Goal: Task Accomplishment & Management: Use online tool/utility

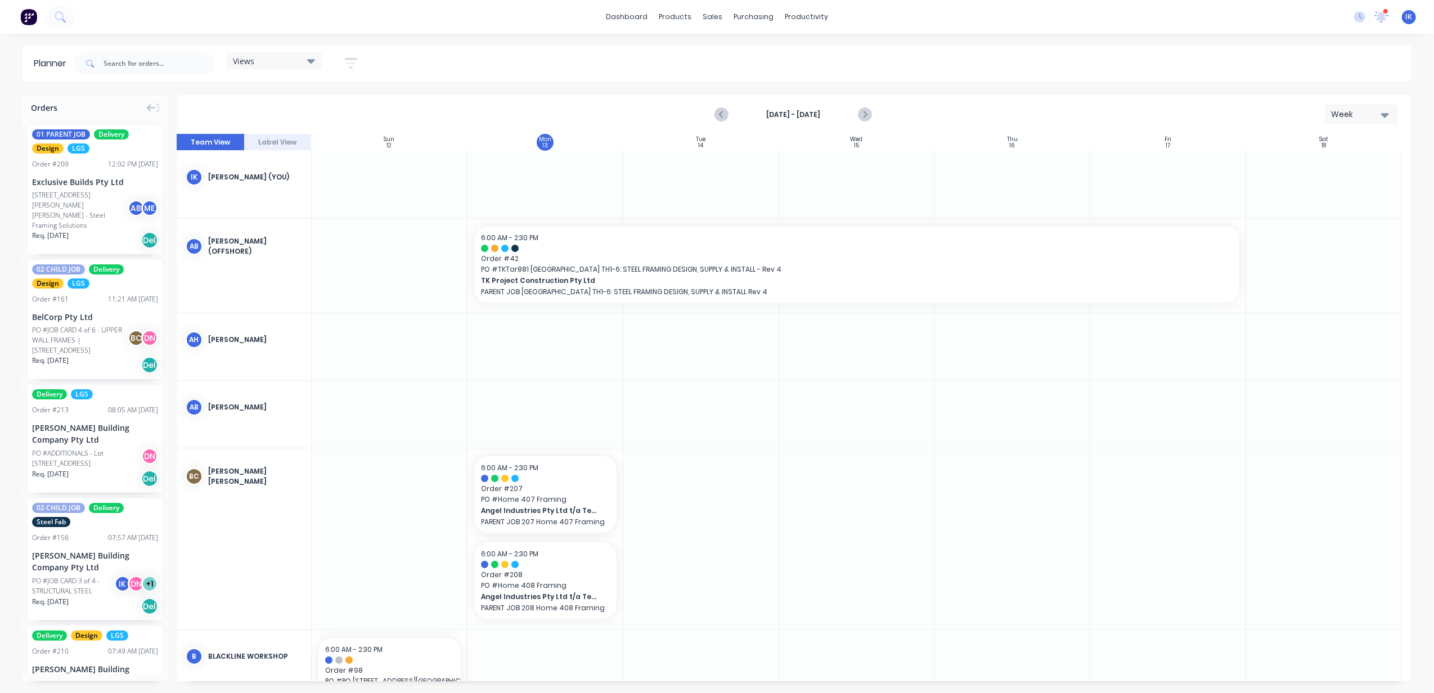
scroll to position [261, 0]
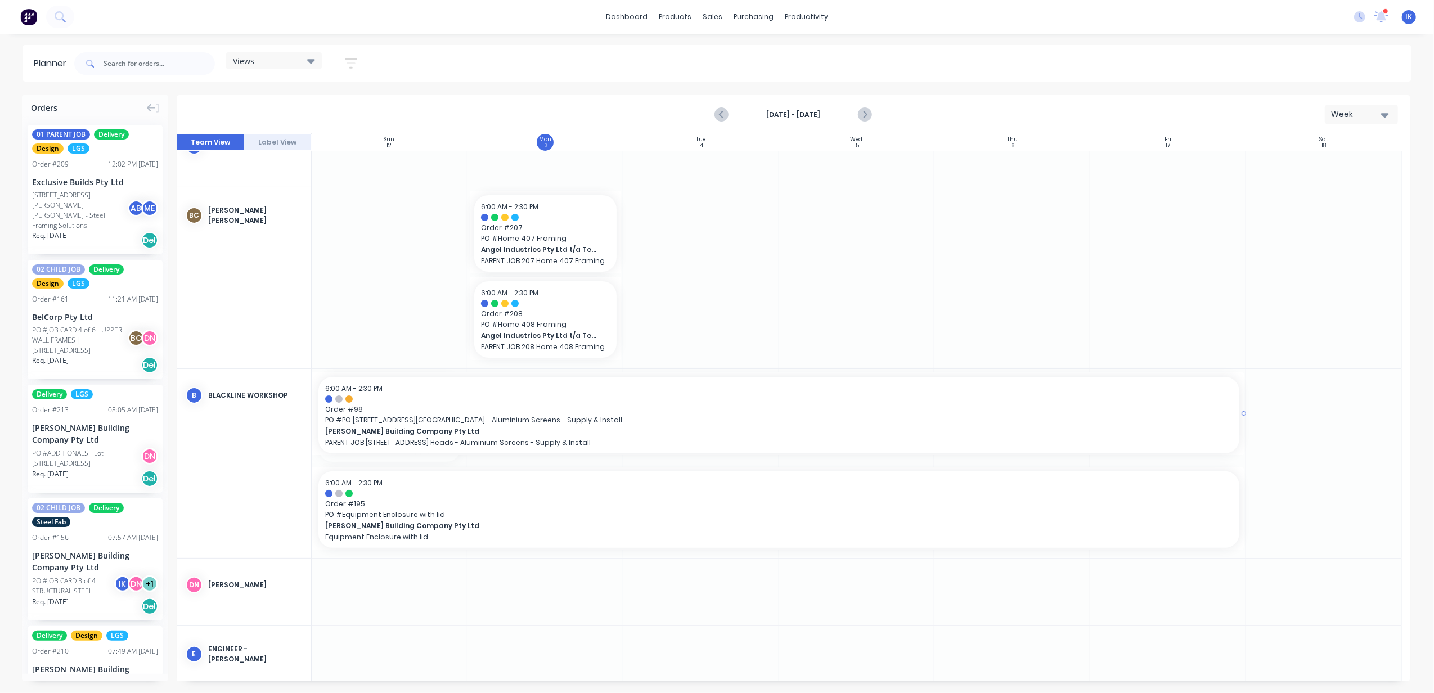
drag, startPoint x: 466, startPoint y: 419, endPoint x: 1192, endPoint y: 432, distance: 725.4
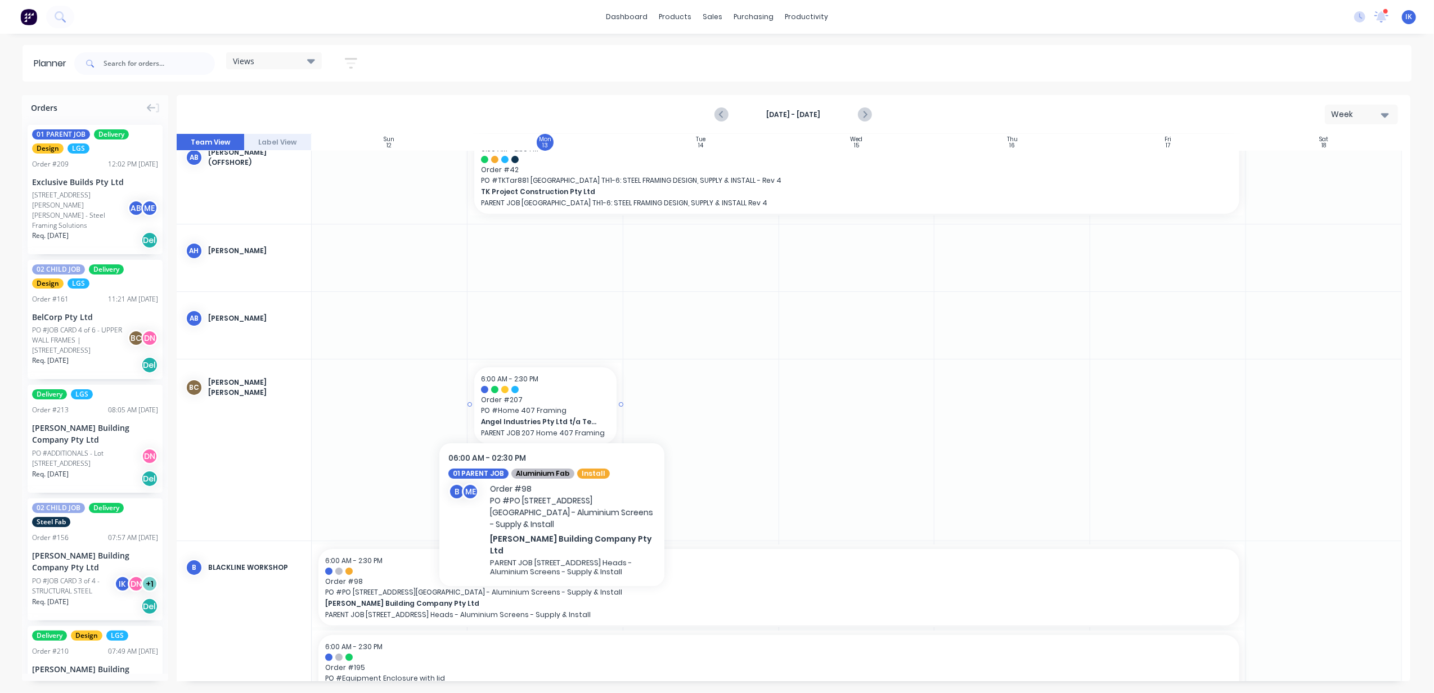
scroll to position [0, 0]
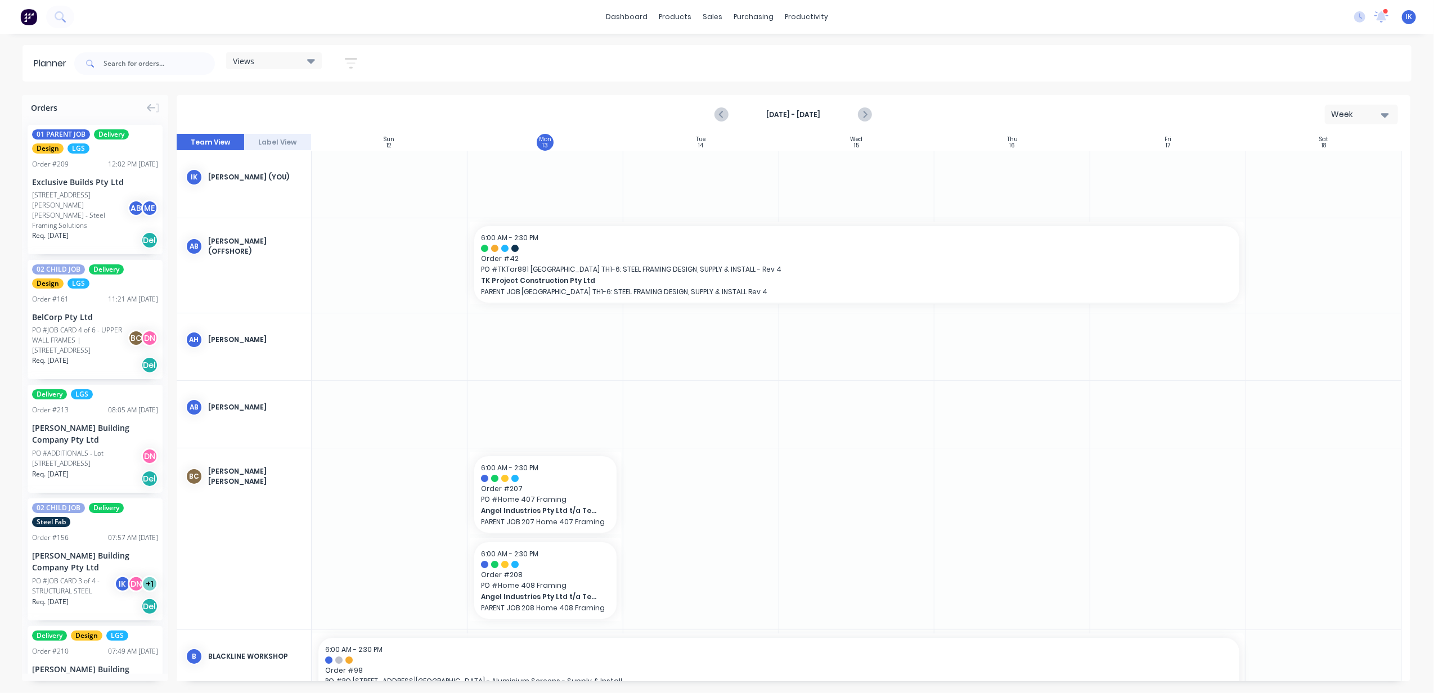
click at [701, 182] on div at bounding box center [701, 184] width 156 height 67
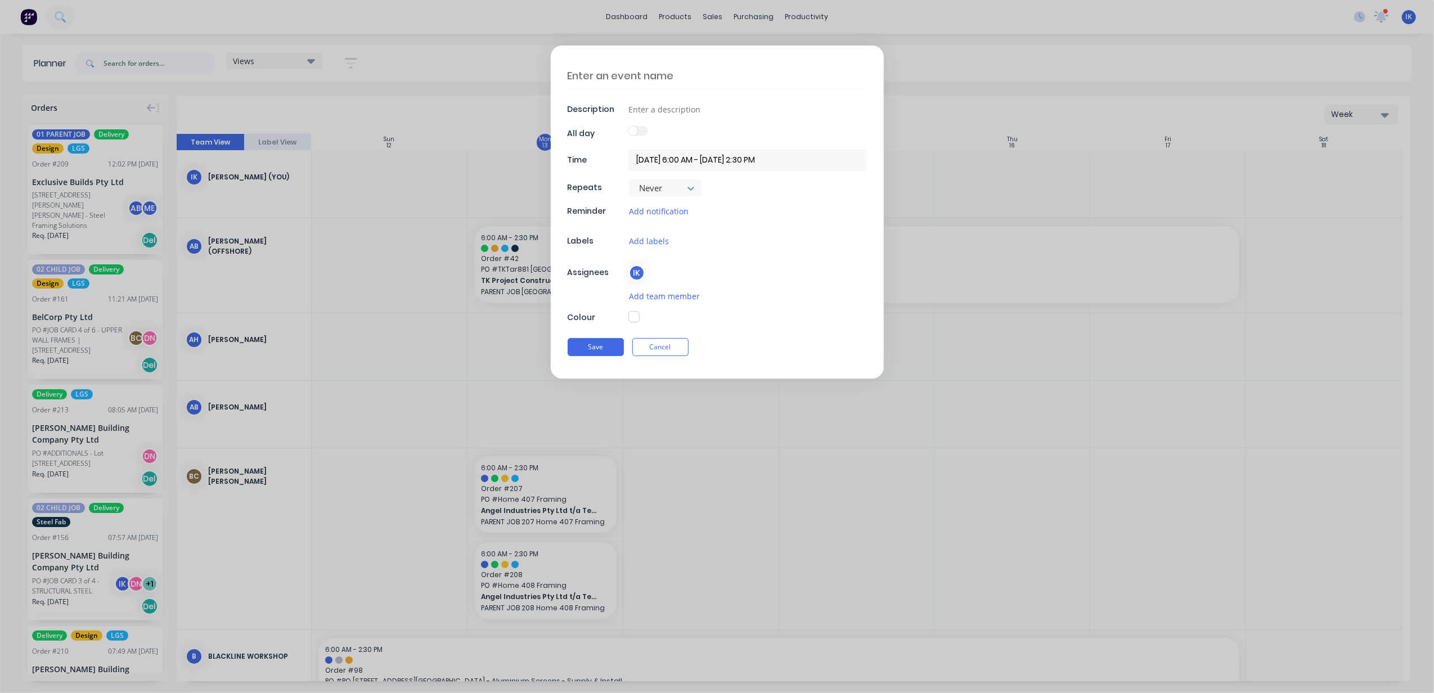
type textarea "x"
click at [640, 77] on textarea at bounding box center [717, 75] width 299 height 26
type textarea "L"
type textarea "x"
type textarea "Lo"
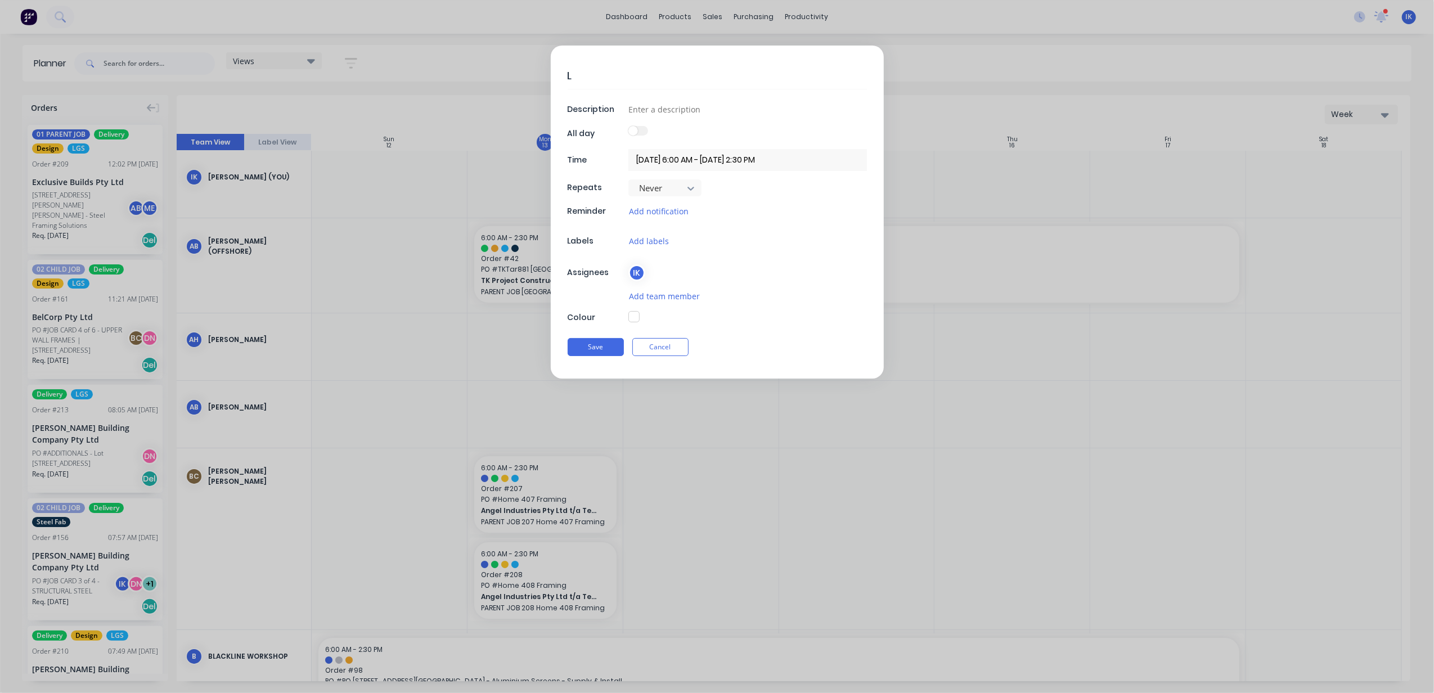
type textarea "x"
type textarea "Lot"
type textarea "x"
type textarea "Lot"
type textarea "x"
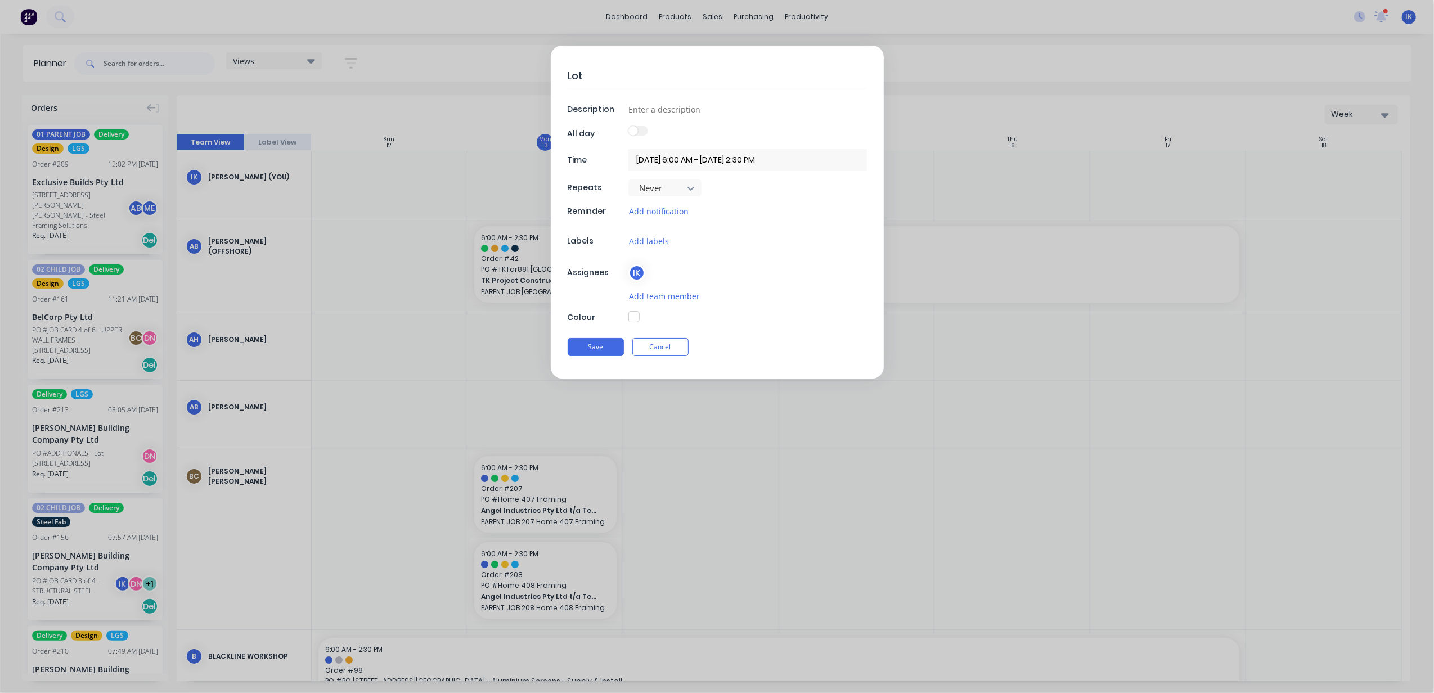
type textarea "Lot 1"
type textarea "x"
type textarea "Lot 10"
type textarea "x"
type textarea "Lot 100"
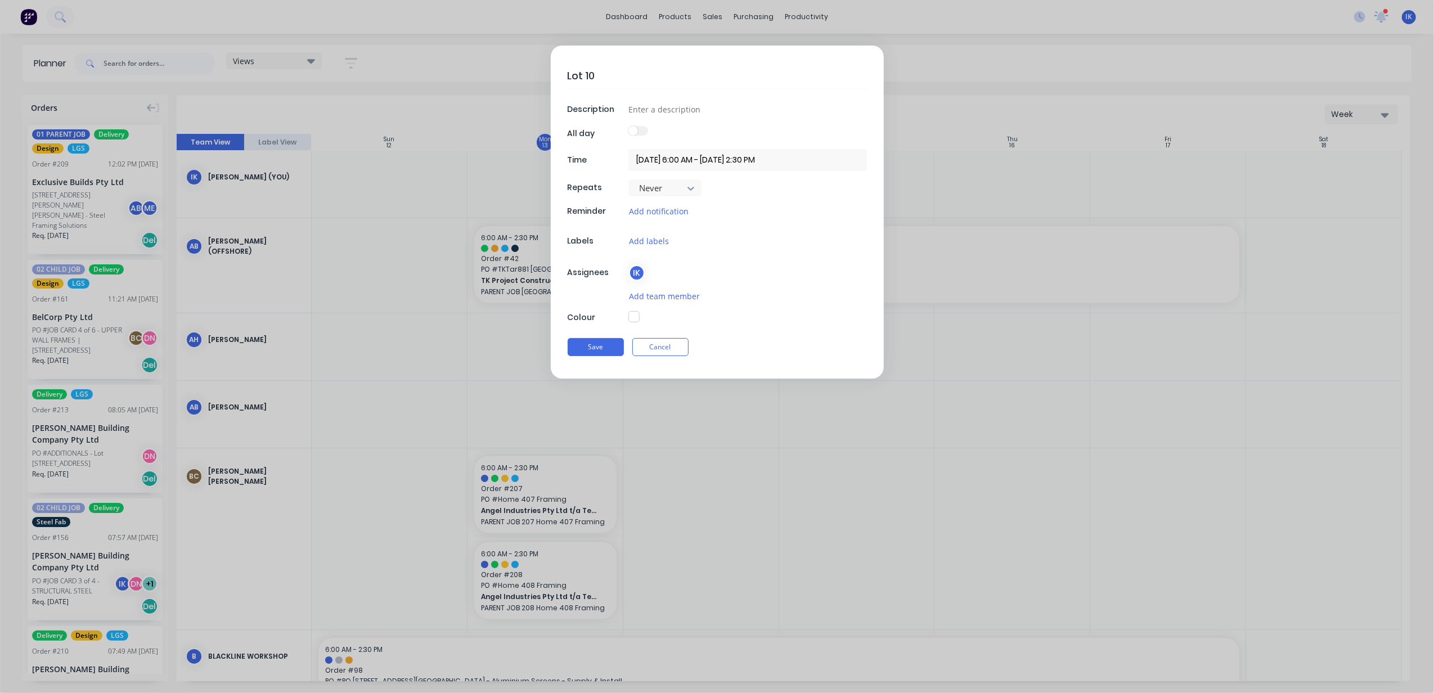
type textarea "x"
type textarea "Lot 1002"
type textarea "x"
type textarea "Lot 1002"
type textarea "x"
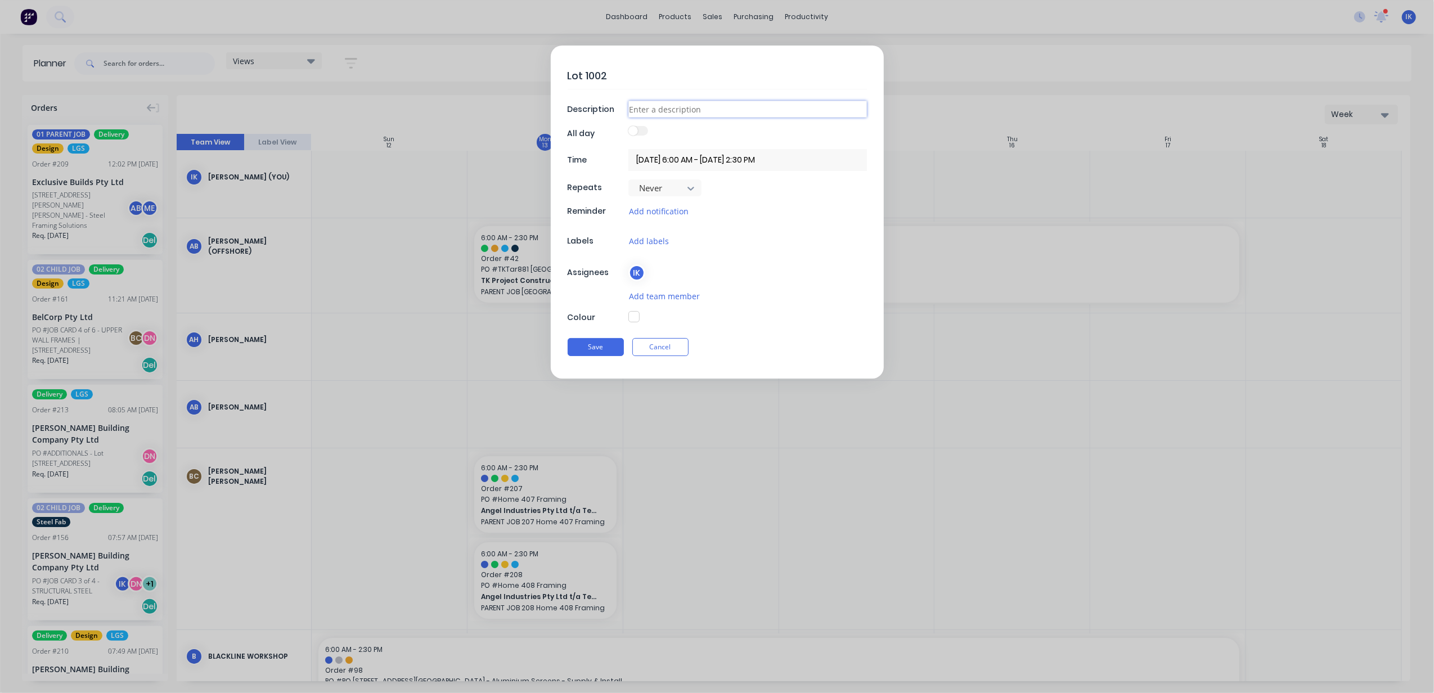
click at [659, 104] on input at bounding box center [747, 109] width 239 height 17
type input "Izzy onsite welding"
click at [633, 318] on button "button" at bounding box center [633, 316] width 11 height 11
type textarea "x"
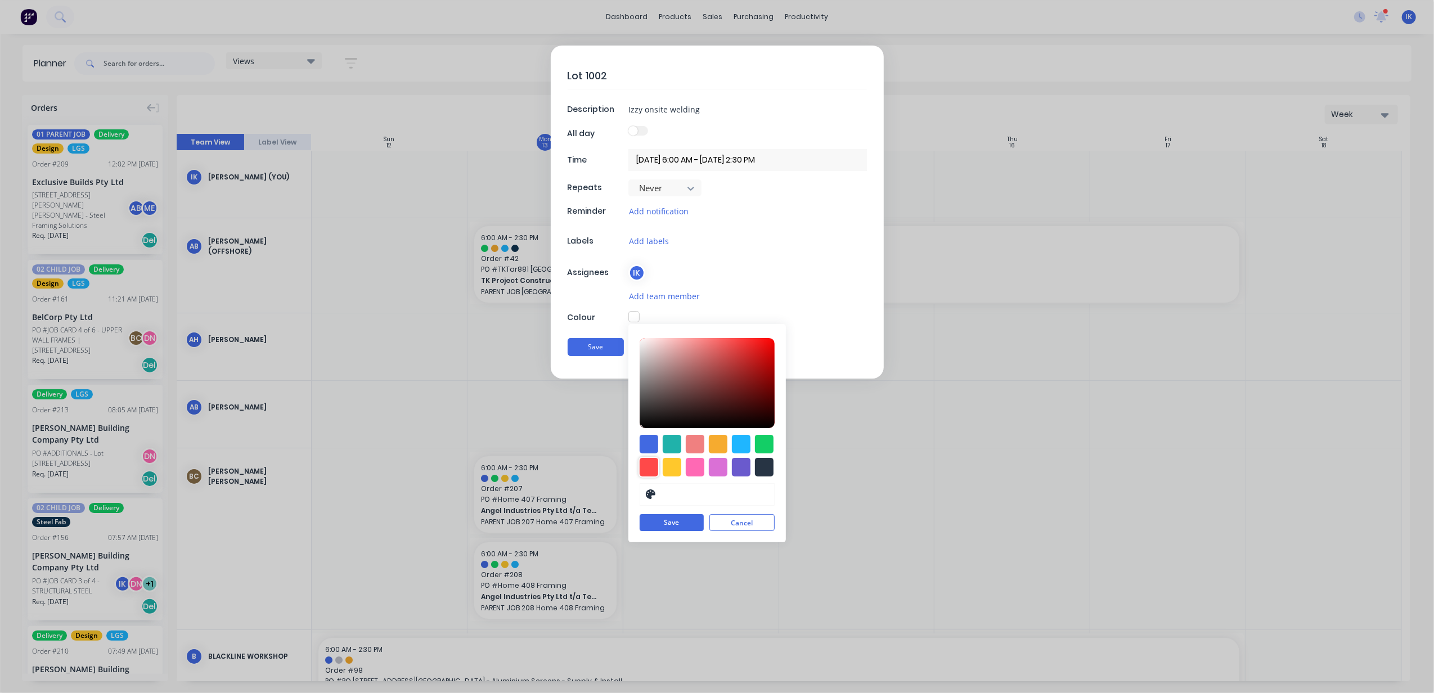
click at [650, 465] on div at bounding box center [649, 467] width 19 height 19
type input "#FF4949"
click at [662, 525] on button "Save" at bounding box center [672, 523] width 64 height 17
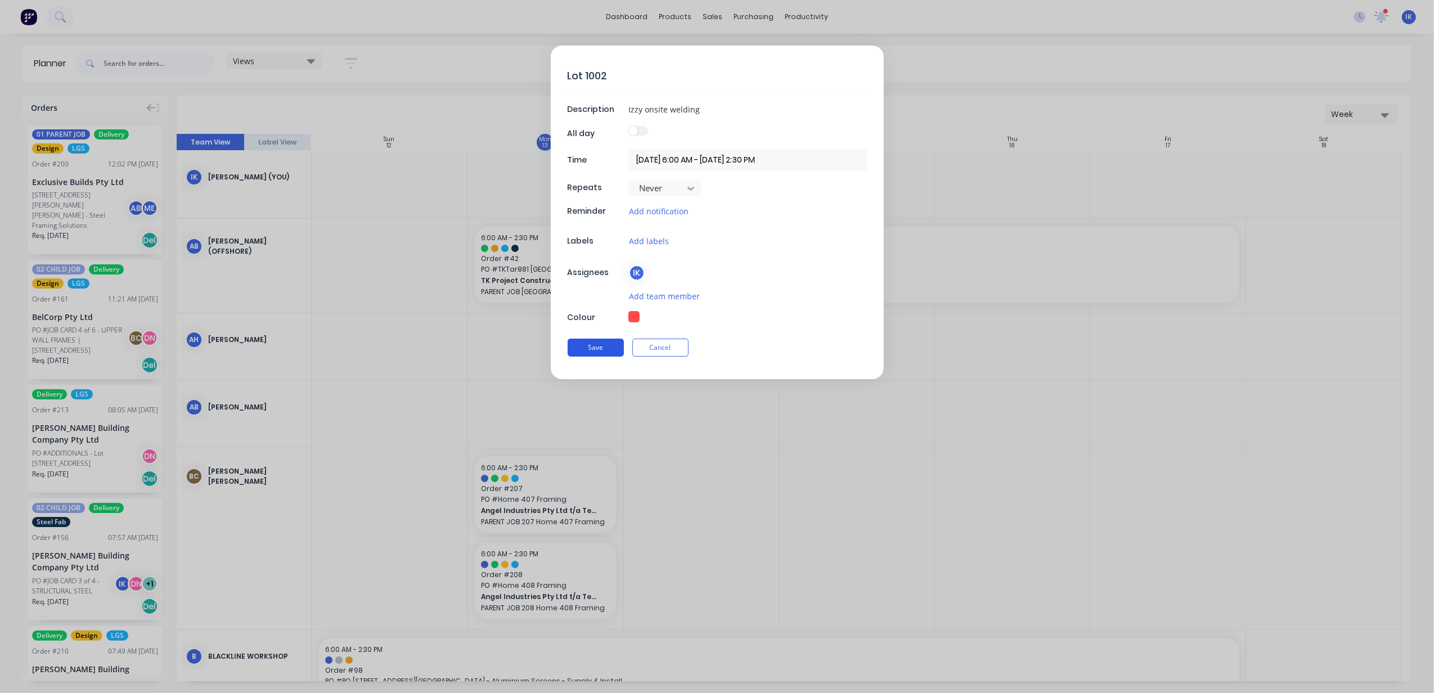
click at [611, 352] on button "Save" at bounding box center [596, 348] width 56 height 18
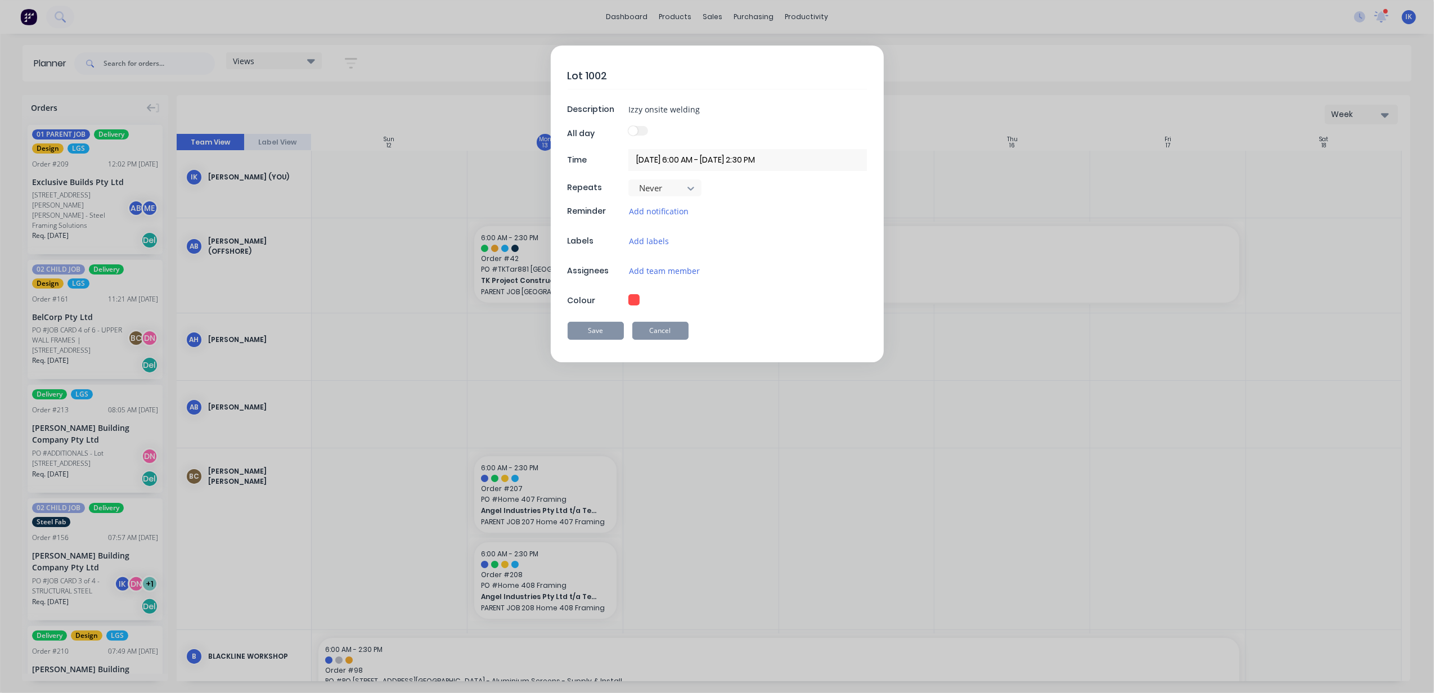
type textarea "x"
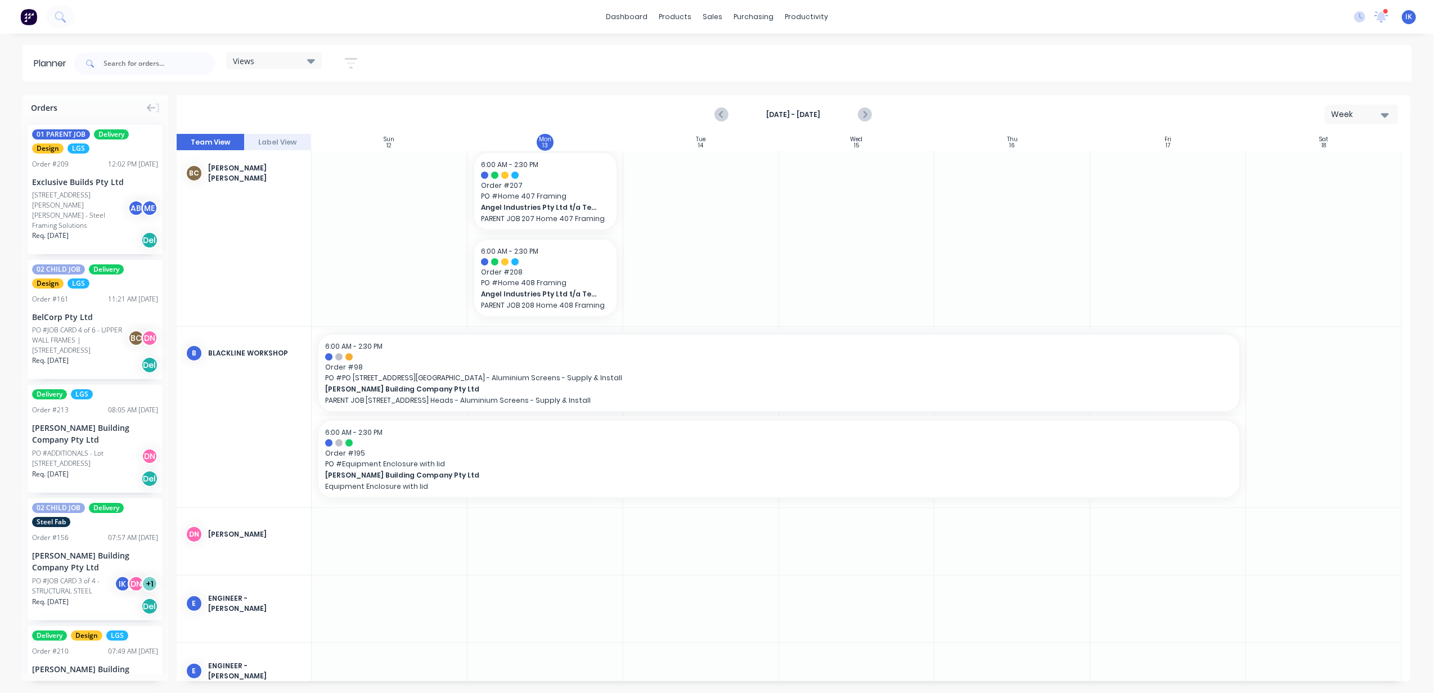
scroll to position [375, 0]
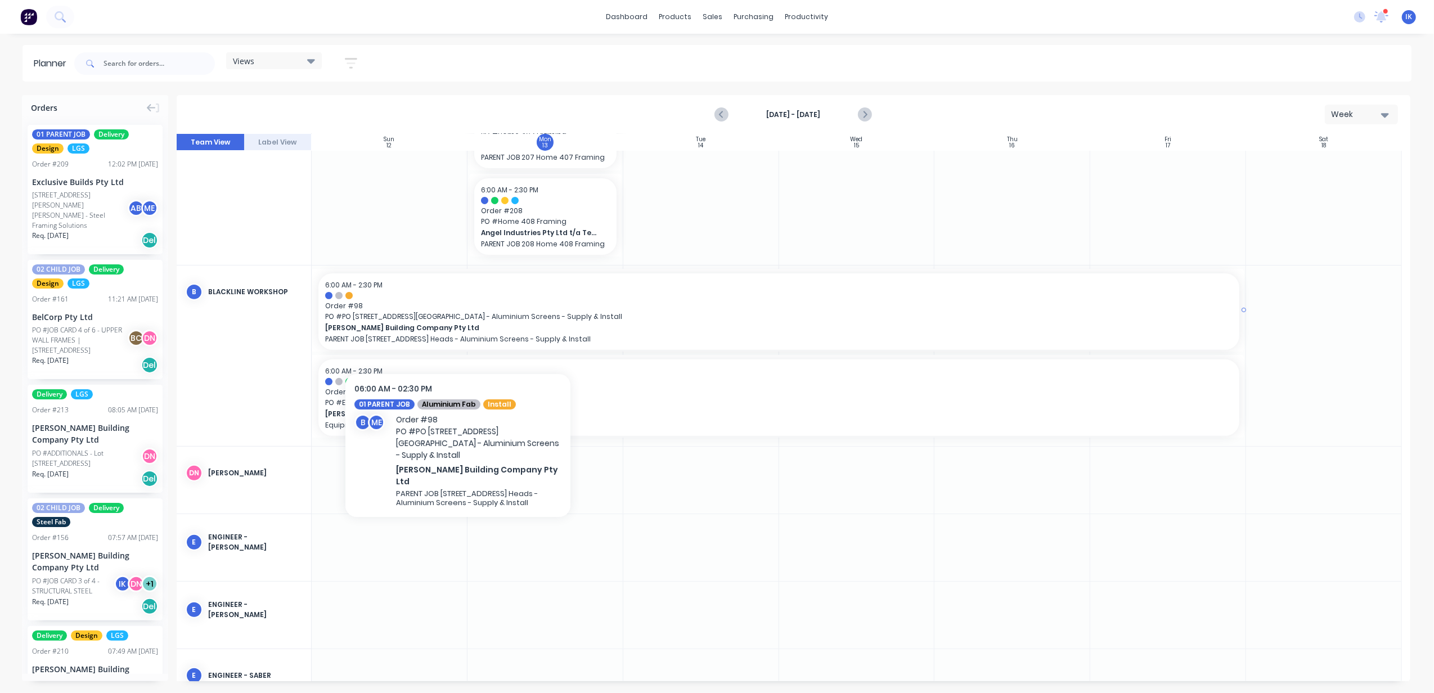
click at [458, 325] on span "[PERSON_NAME] Building Company Pty Ltd" at bounding box center [733, 328] width 817 height 10
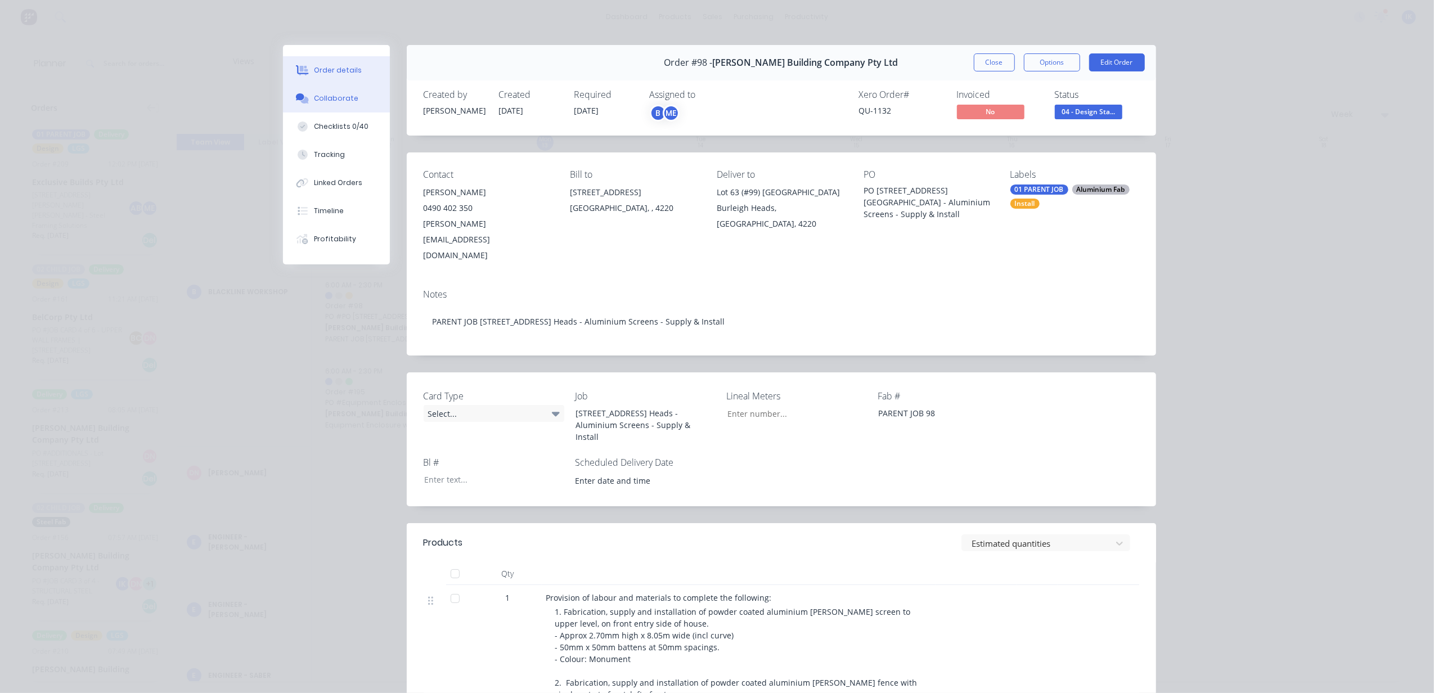
click at [334, 100] on div "Collaborate" at bounding box center [336, 98] width 44 height 10
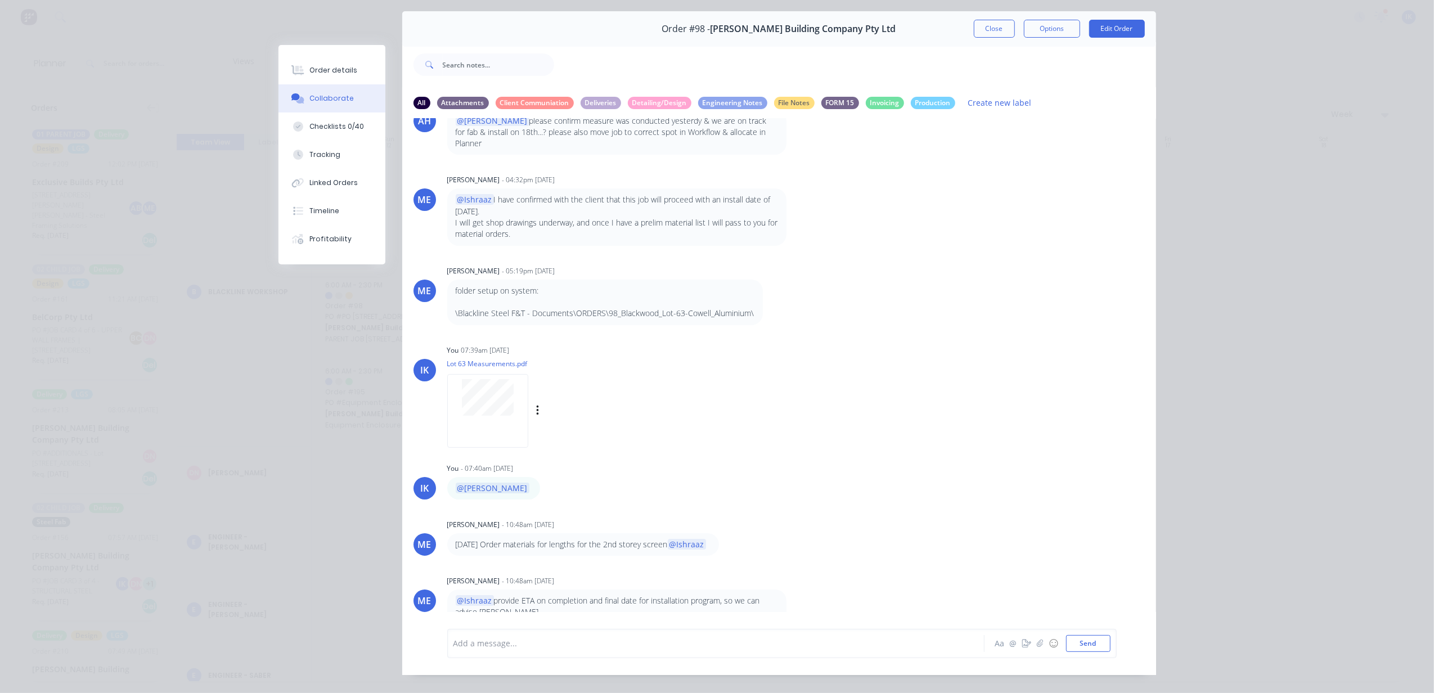
scroll to position [52, 0]
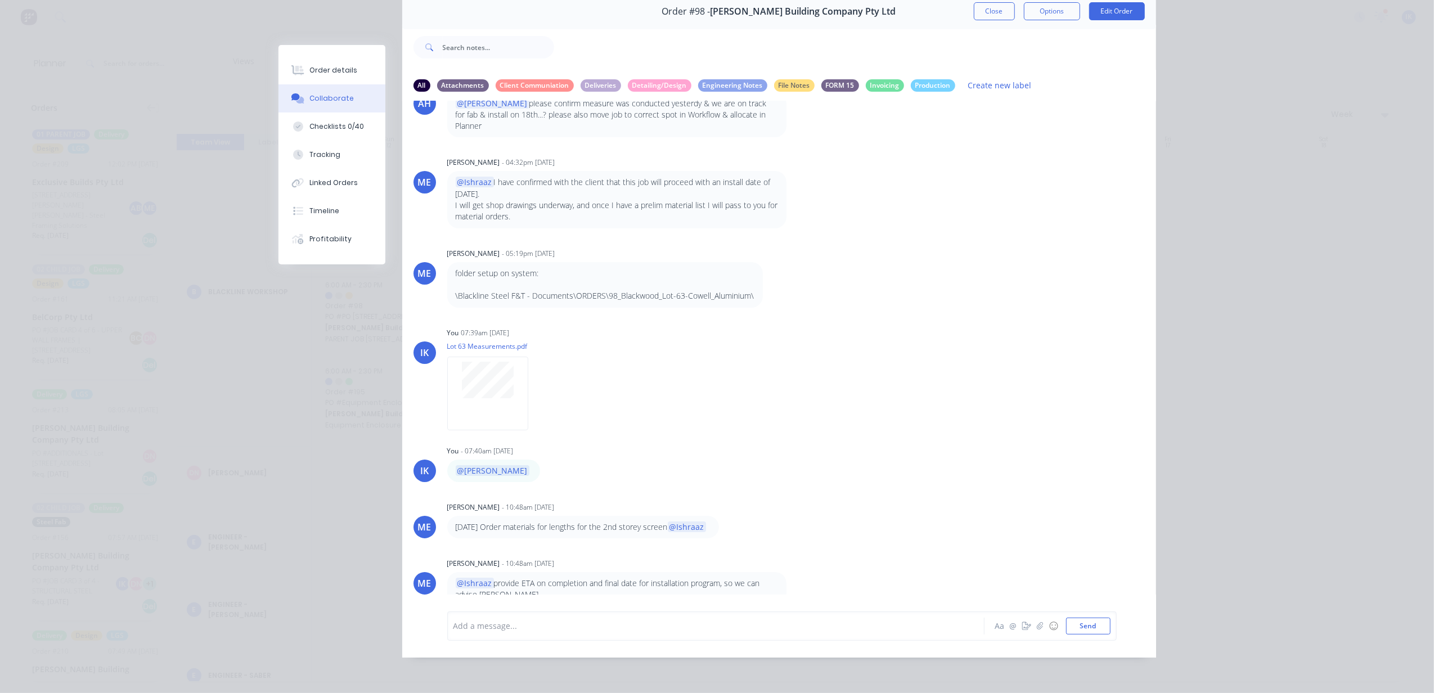
click at [1000, 9] on button "Close" at bounding box center [994, 11] width 41 height 18
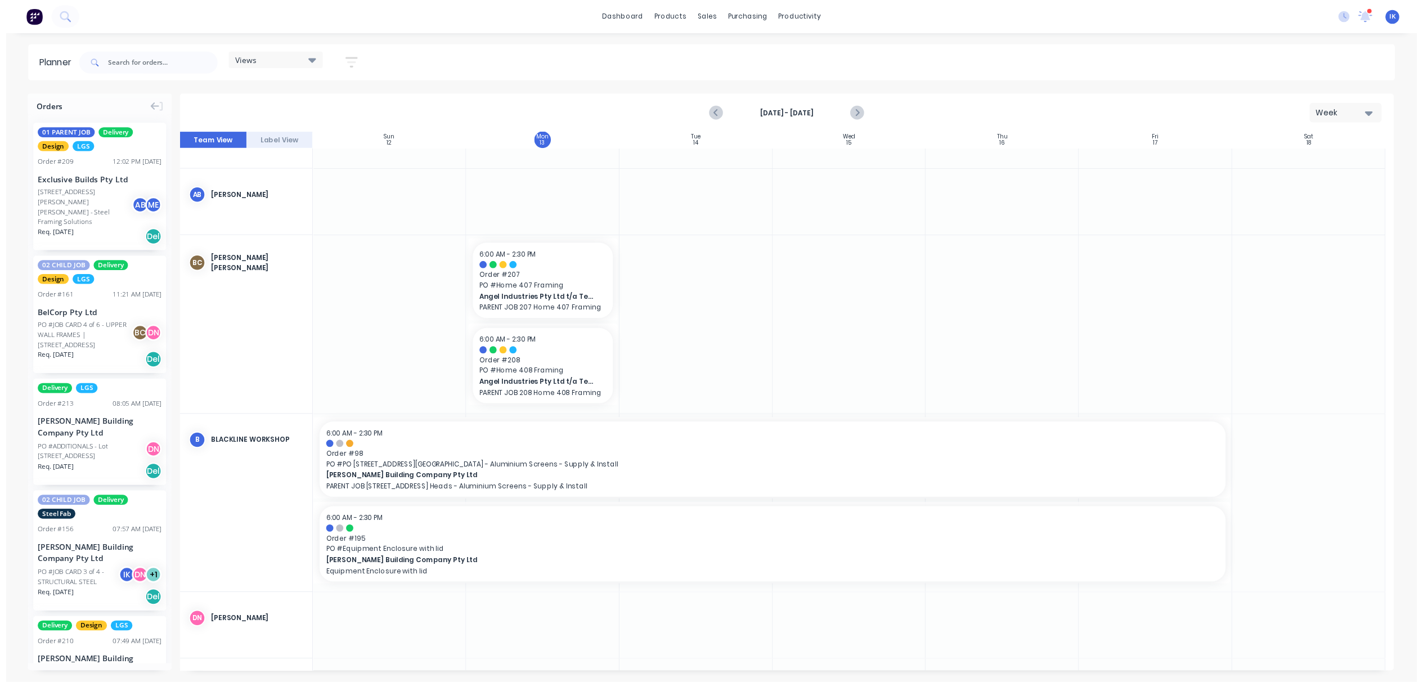
scroll to position [225, 0]
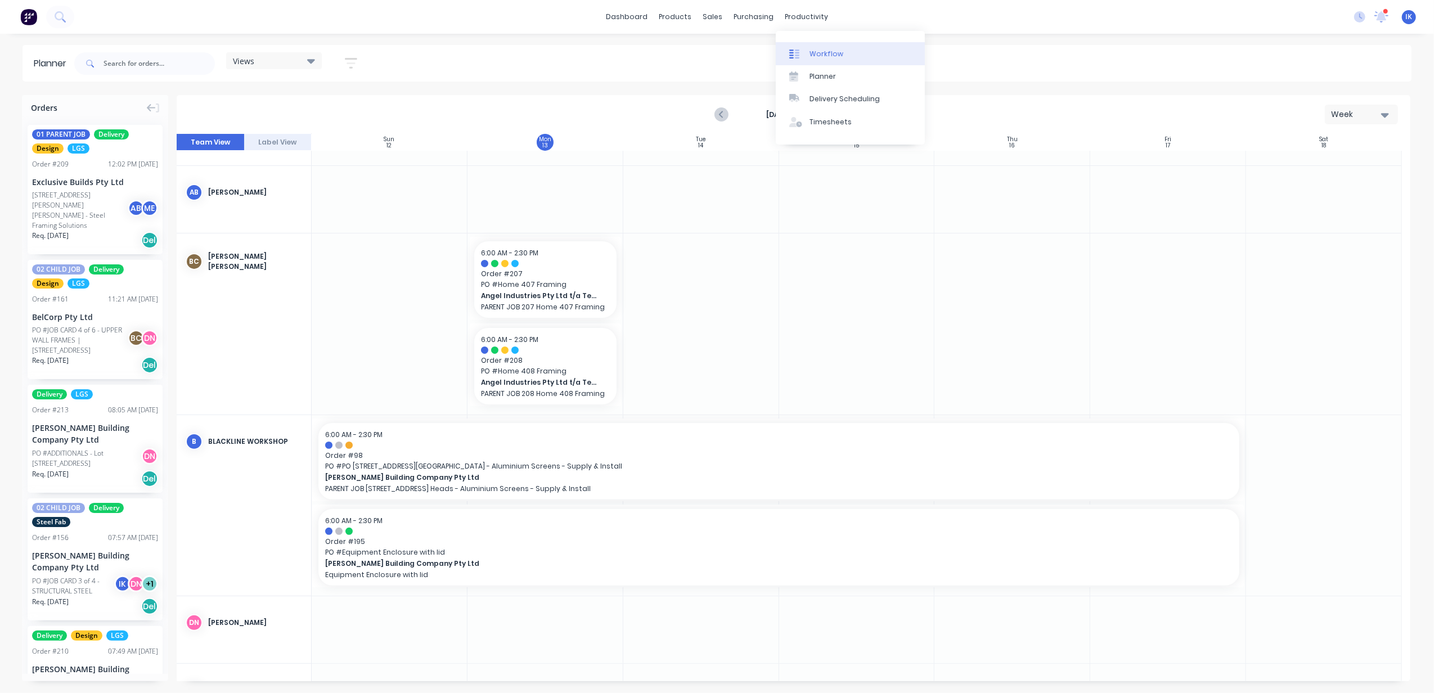
click at [820, 49] on div "Workflow" at bounding box center [827, 54] width 34 height 10
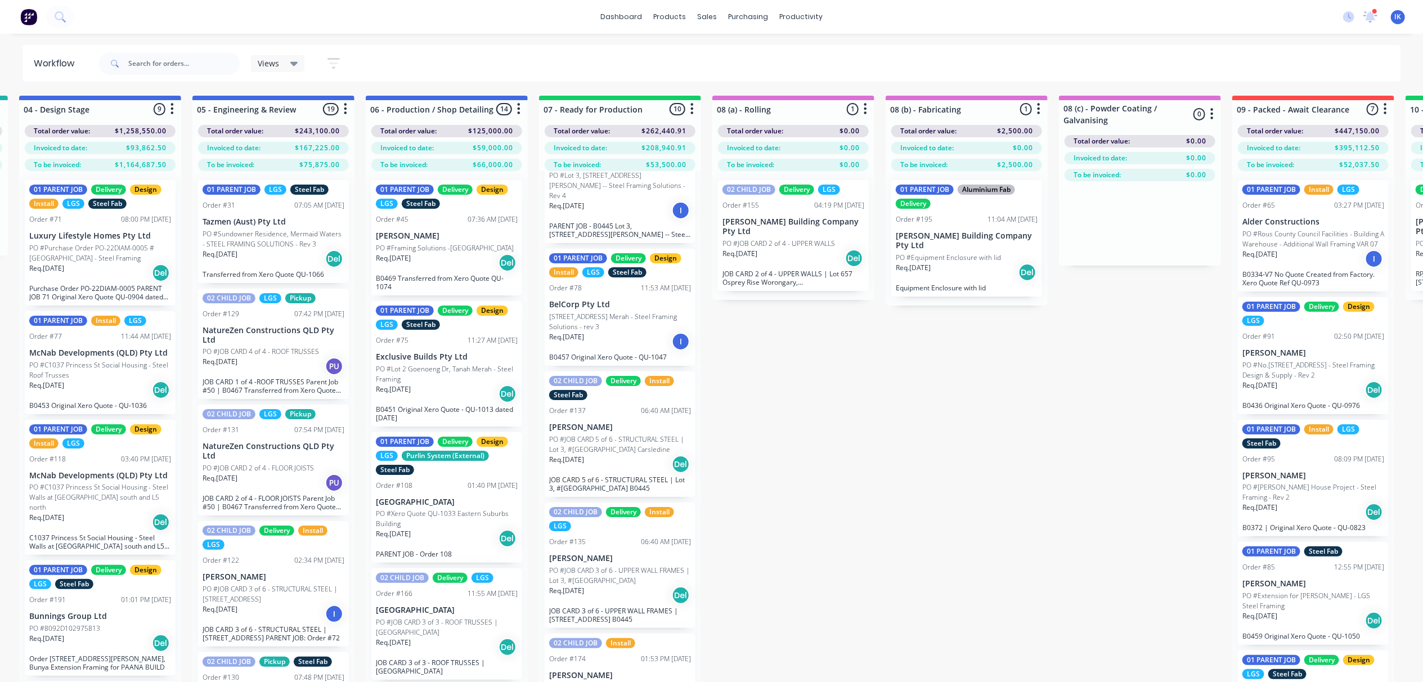
scroll to position [225, 0]
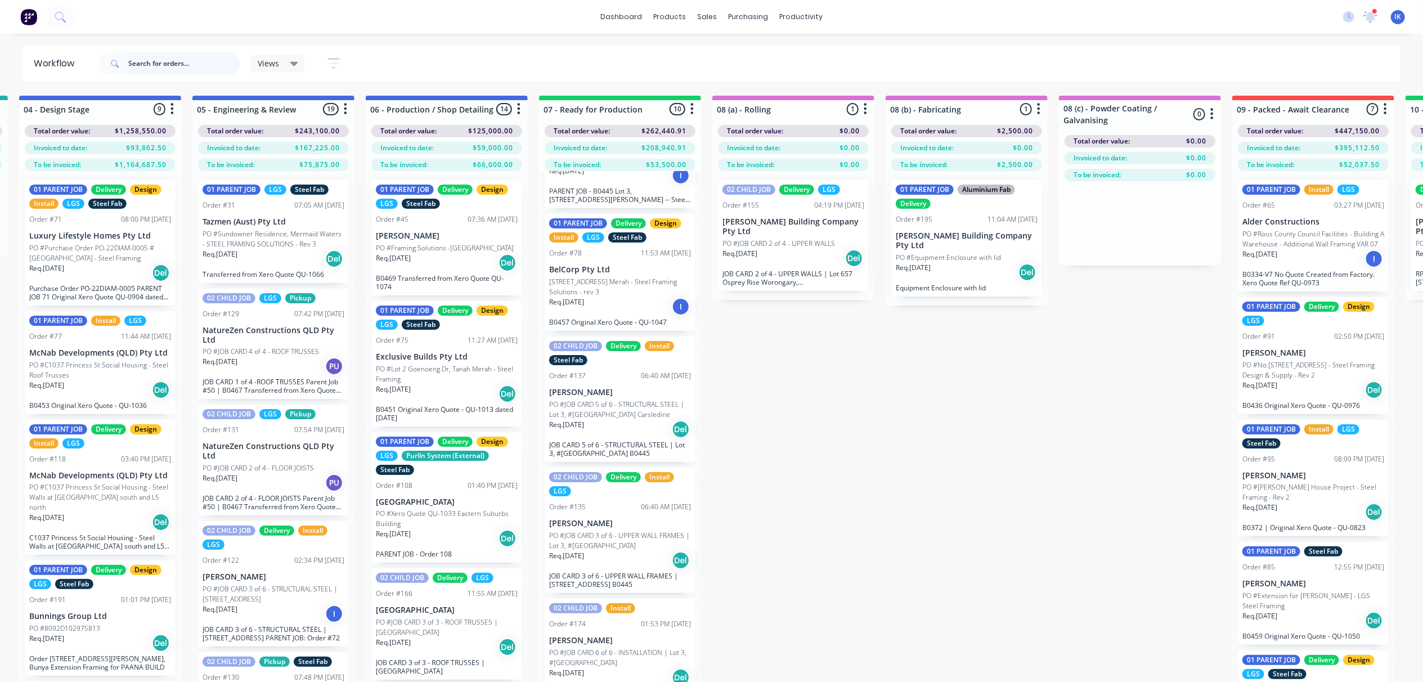
click at [199, 61] on input "text" at bounding box center [183, 63] width 111 height 23
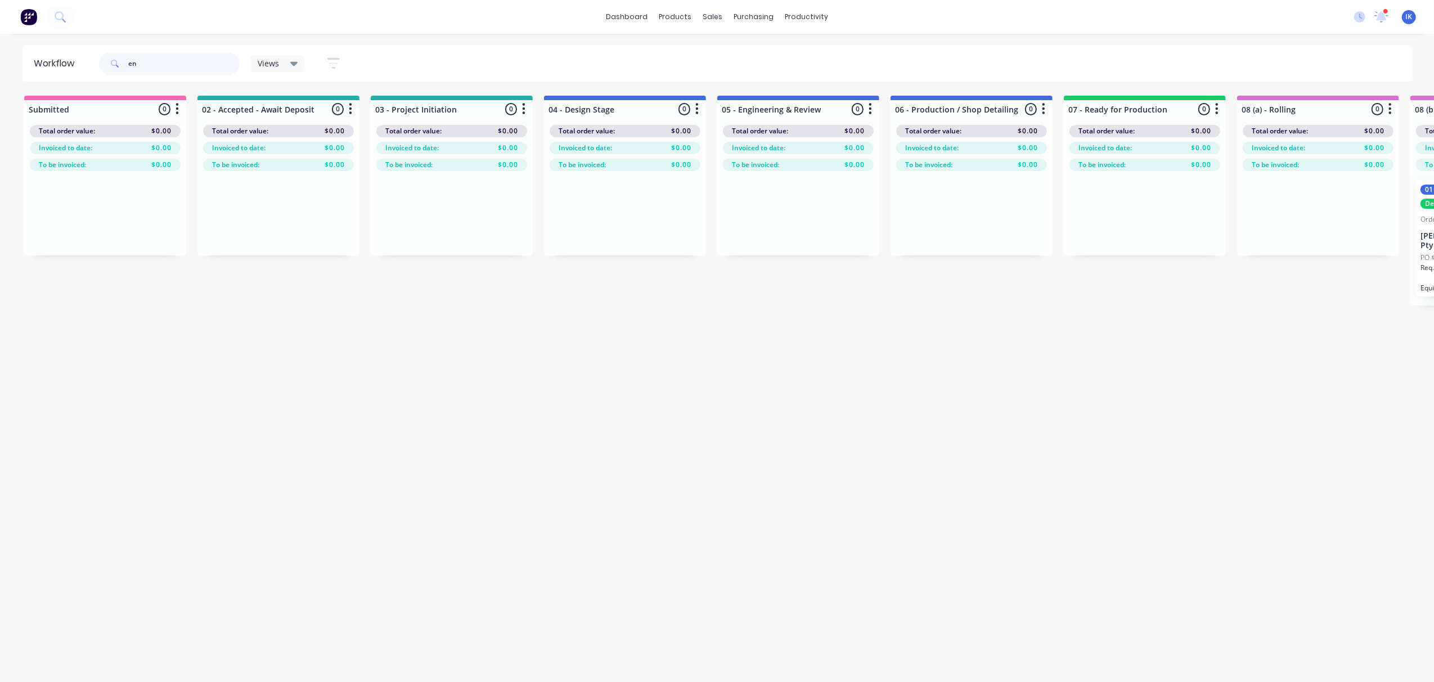
type input "e"
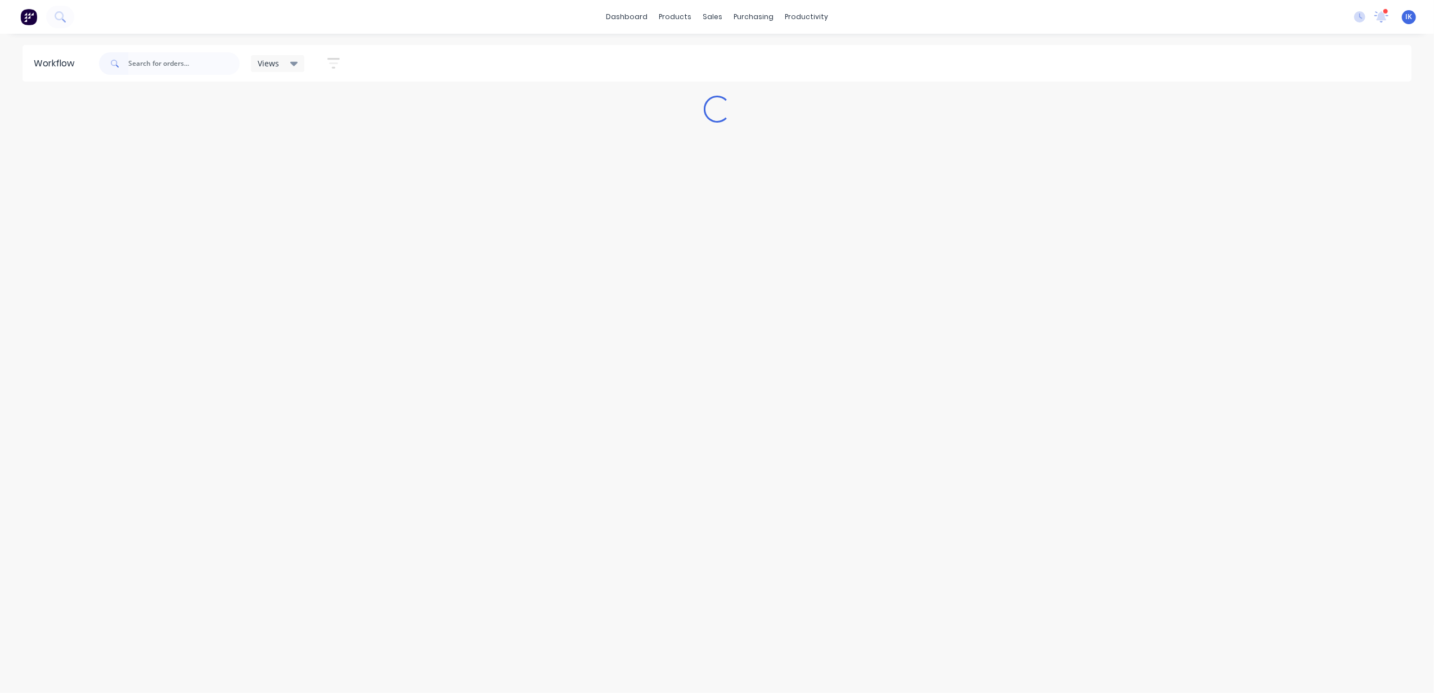
click at [298, 65] on div "Views" at bounding box center [278, 63] width 54 height 17
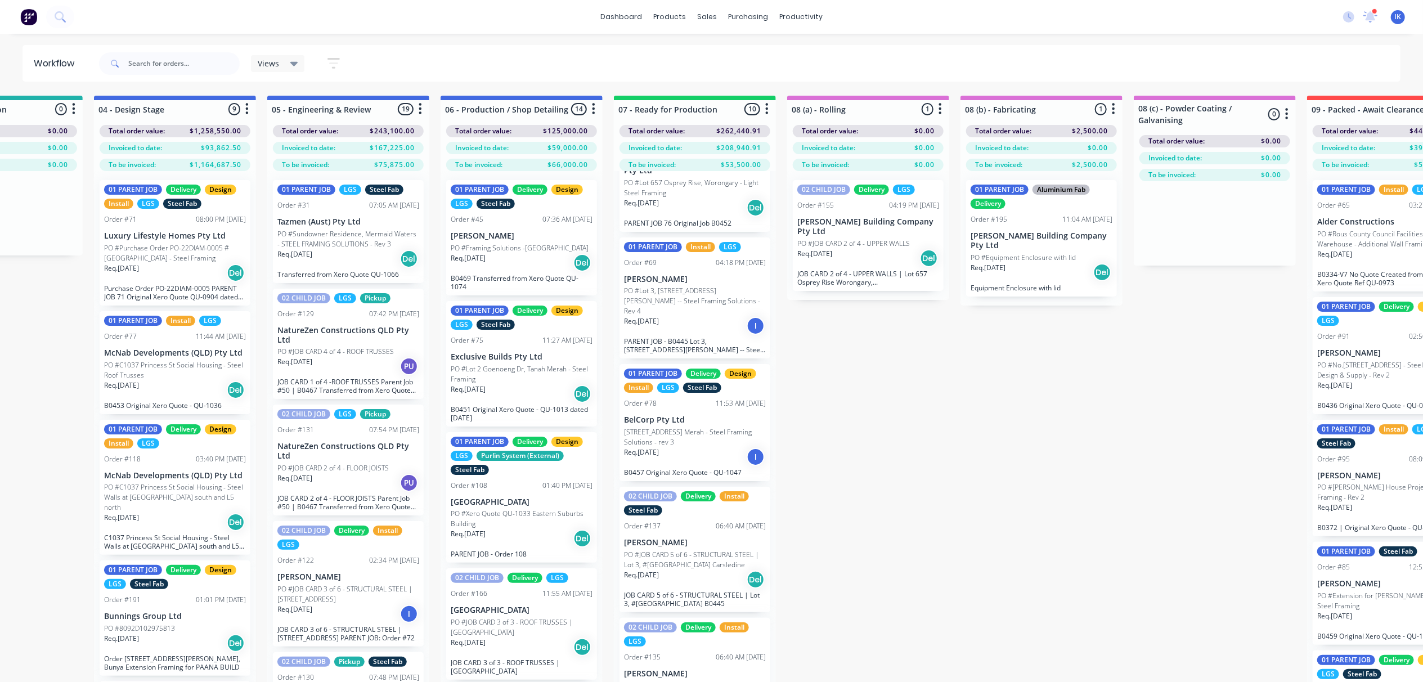
scroll to position [150, 0]
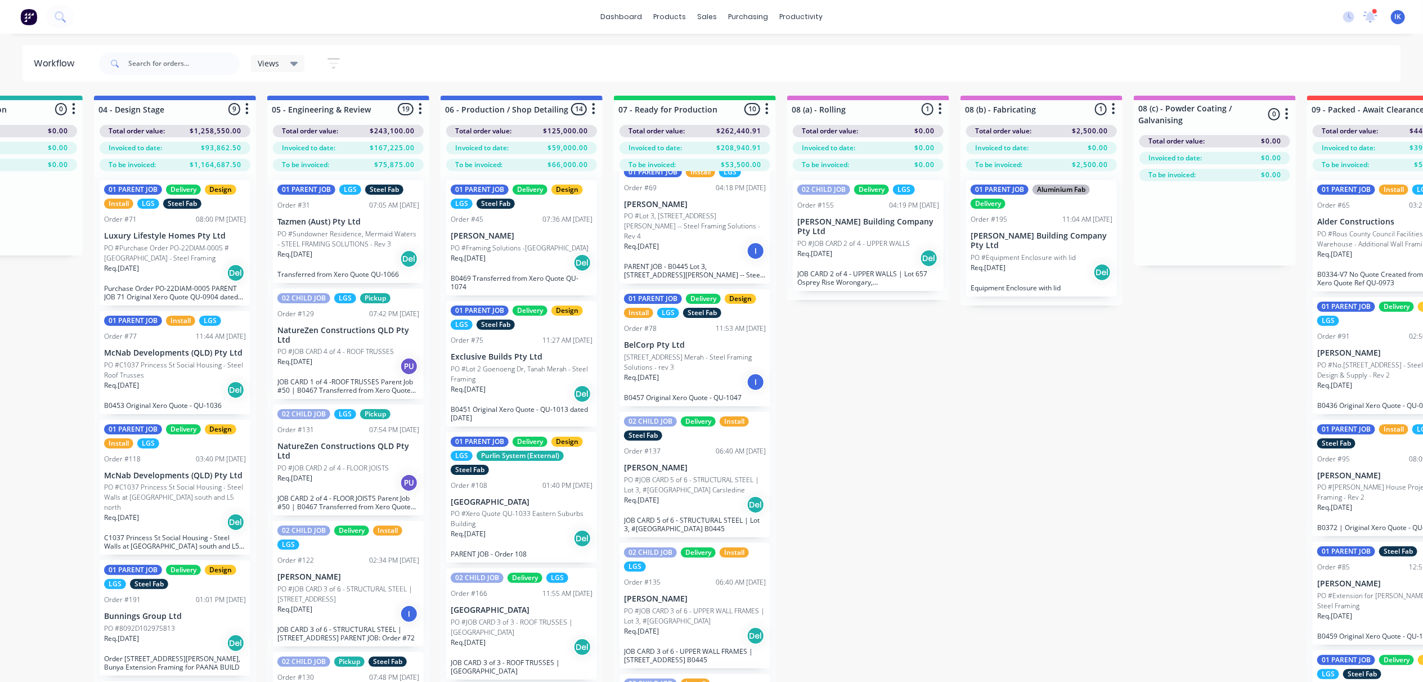
click at [686, 475] on p "PO #JOB CARD 5 of 6 - STRUCTURAL STEEL | Lot 3, #[GEOGRAPHIC_DATA] Carsledine" at bounding box center [695, 485] width 142 height 20
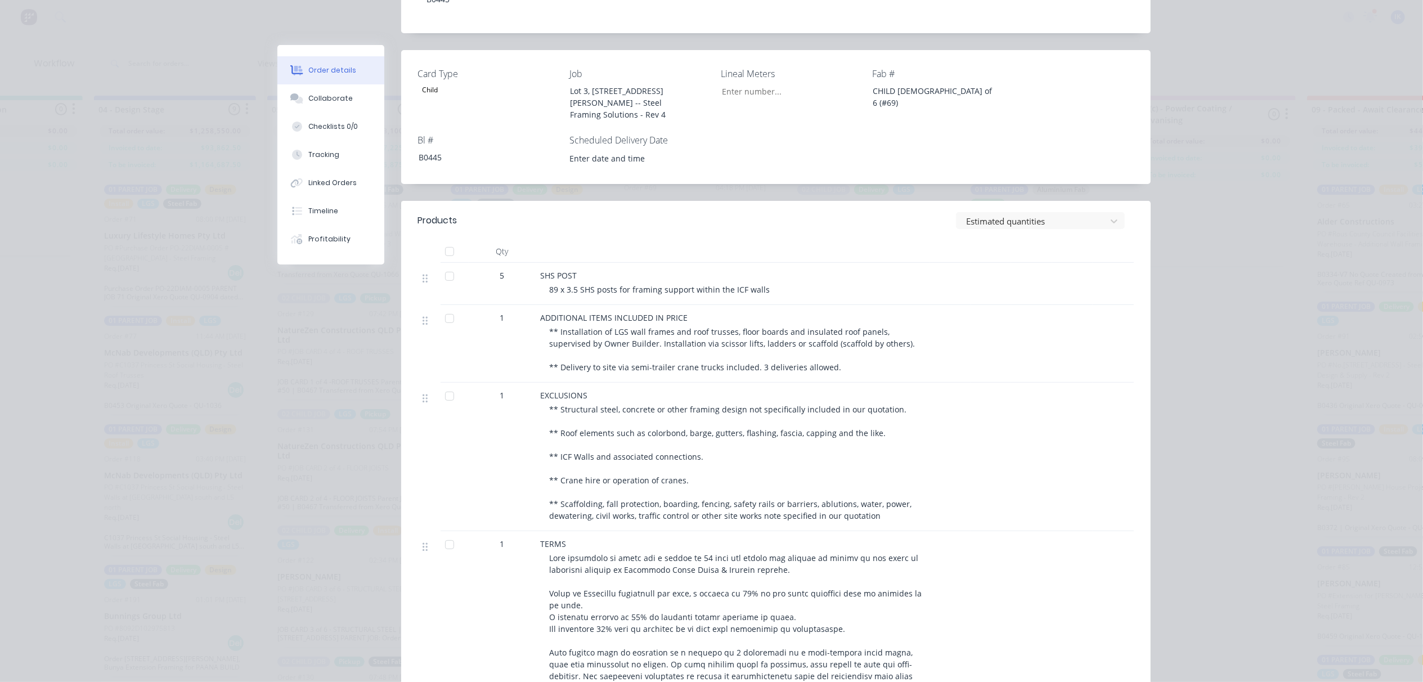
scroll to position [300, 0]
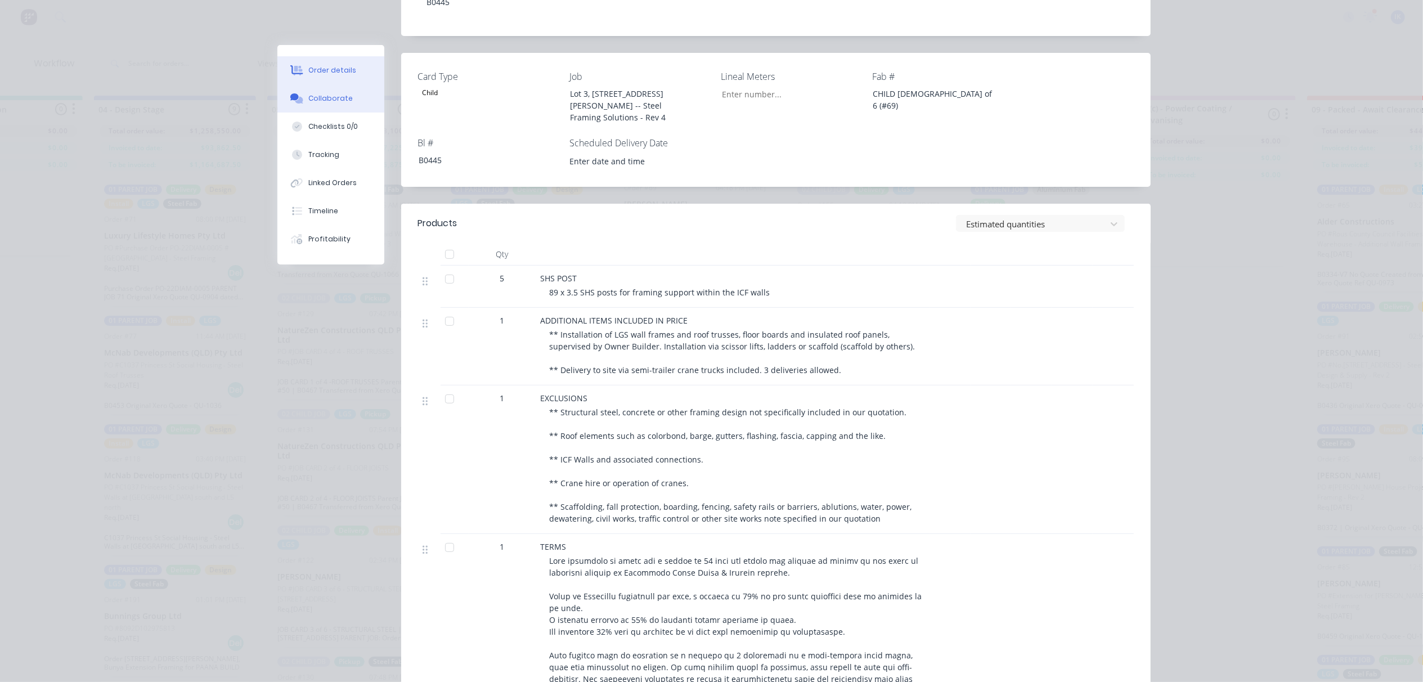
click at [320, 98] on div "Collaborate" at bounding box center [330, 98] width 44 height 10
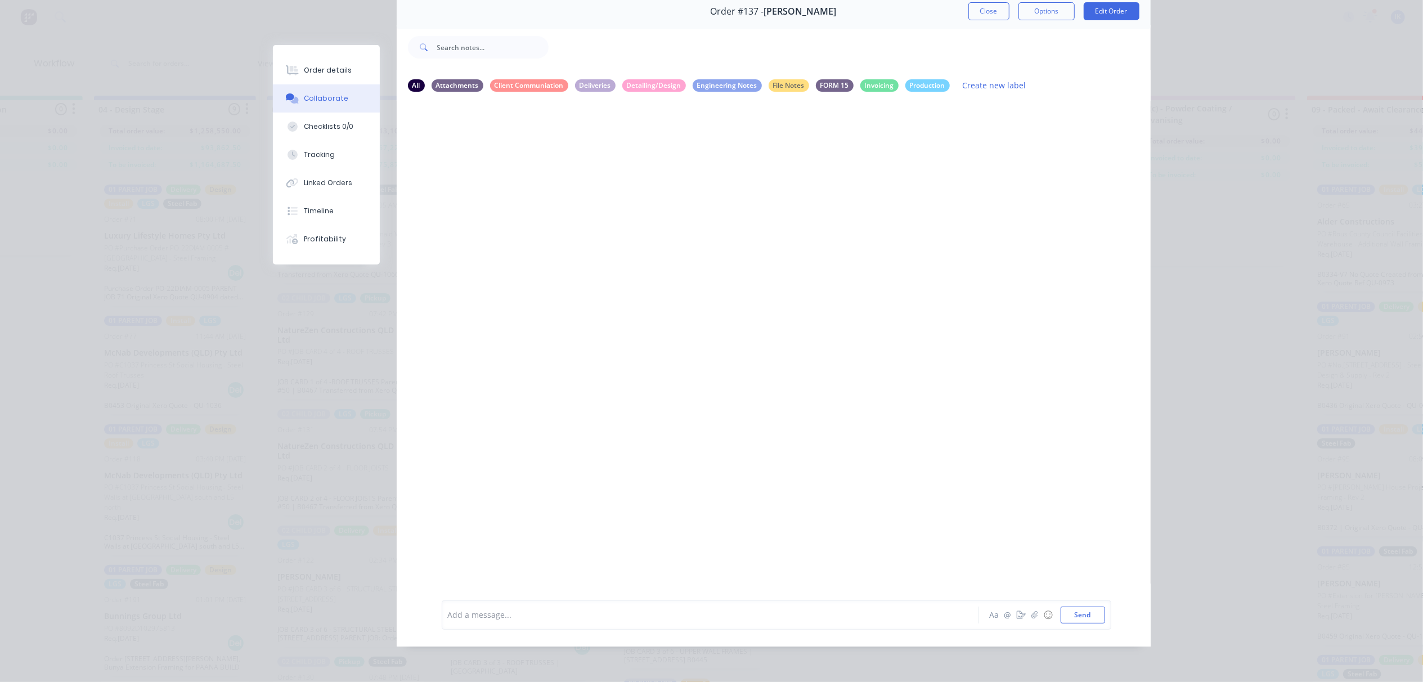
scroll to position [0, 0]
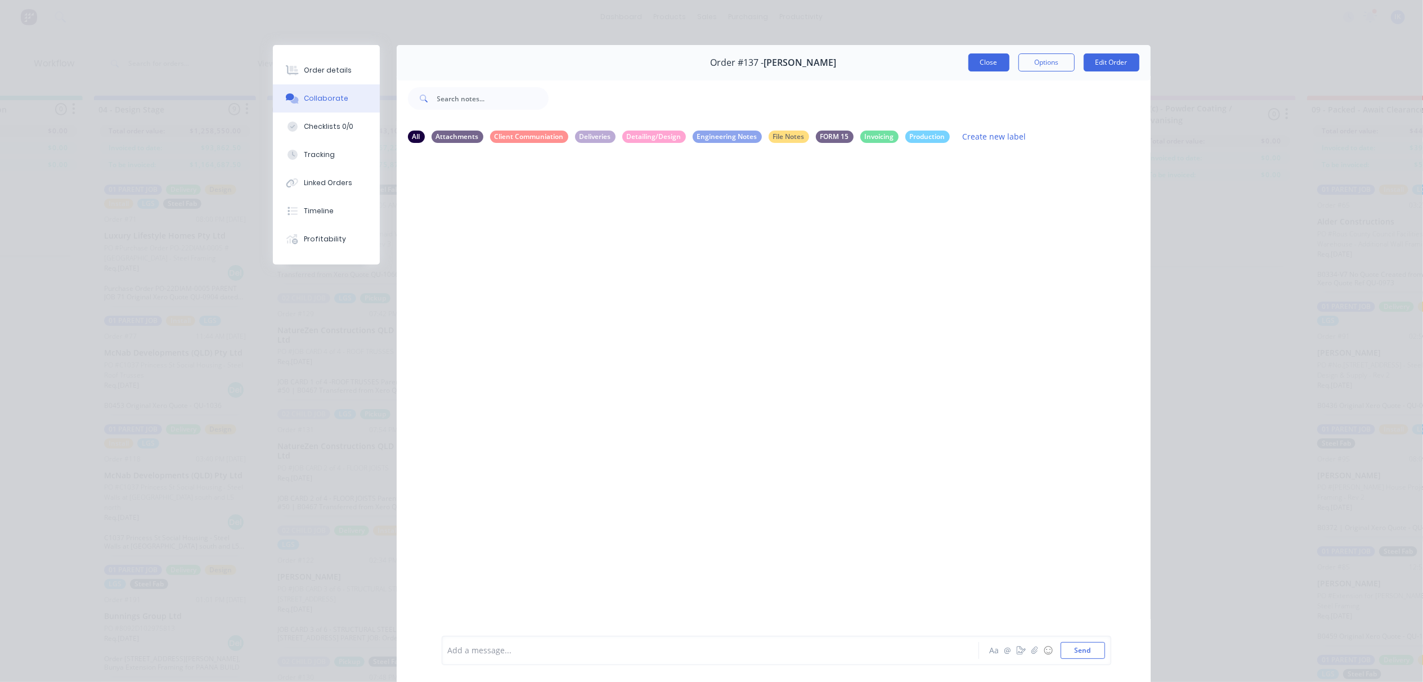
click at [983, 65] on button "Close" at bounding box center [988, 62] width 41 height 18
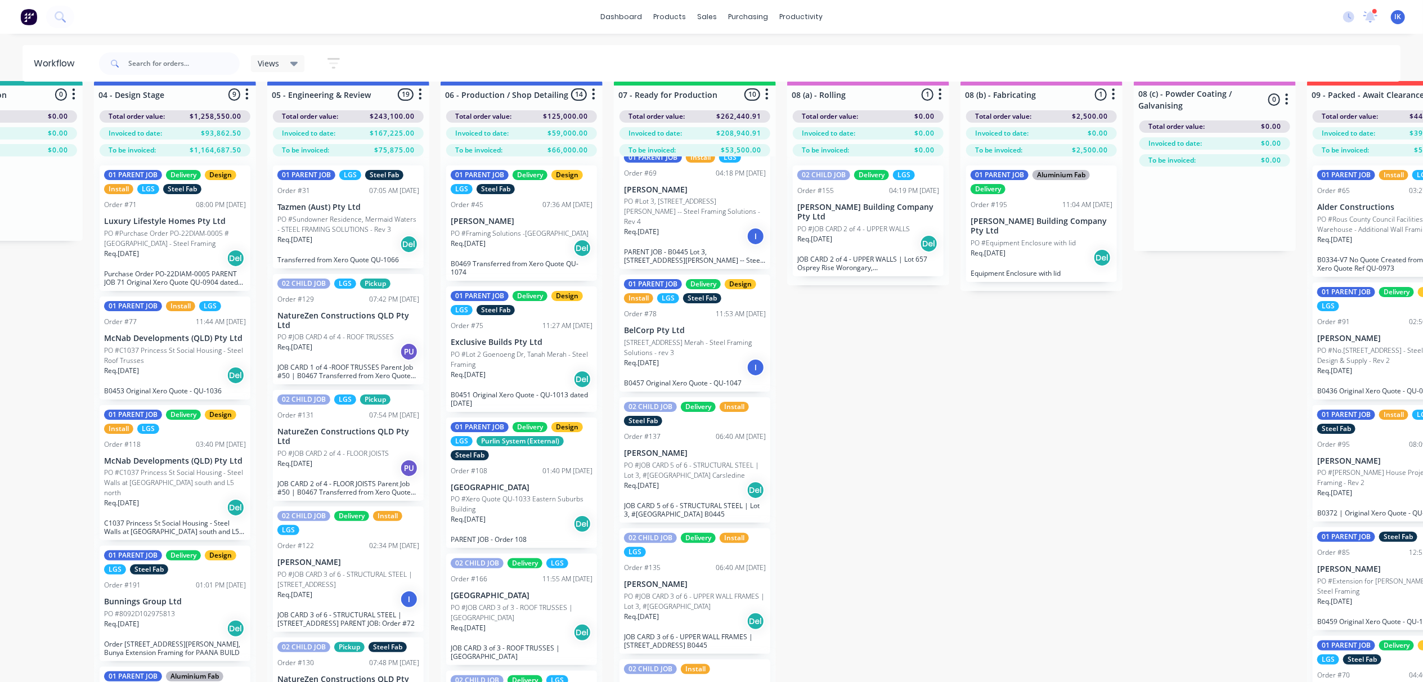
scroll to position [0, 450]
